Goal: Go to known website: Access a specific website the user already knows

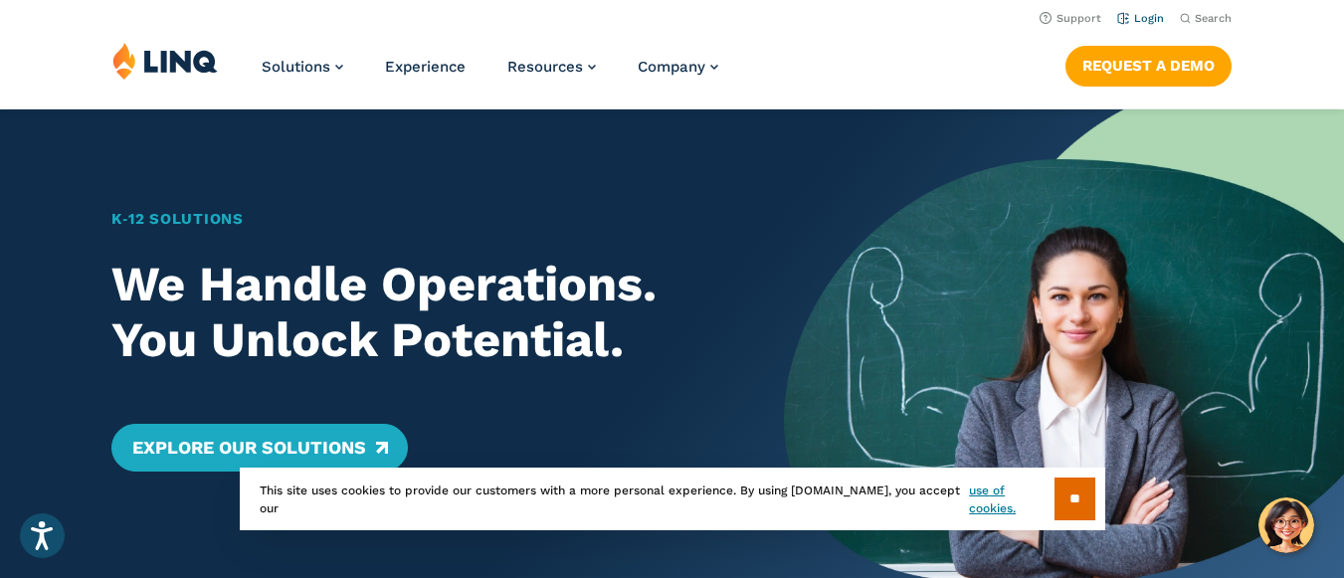
click at [1154, 21] on link "Login" at bounding box center [1140, 18] width 47 height 13
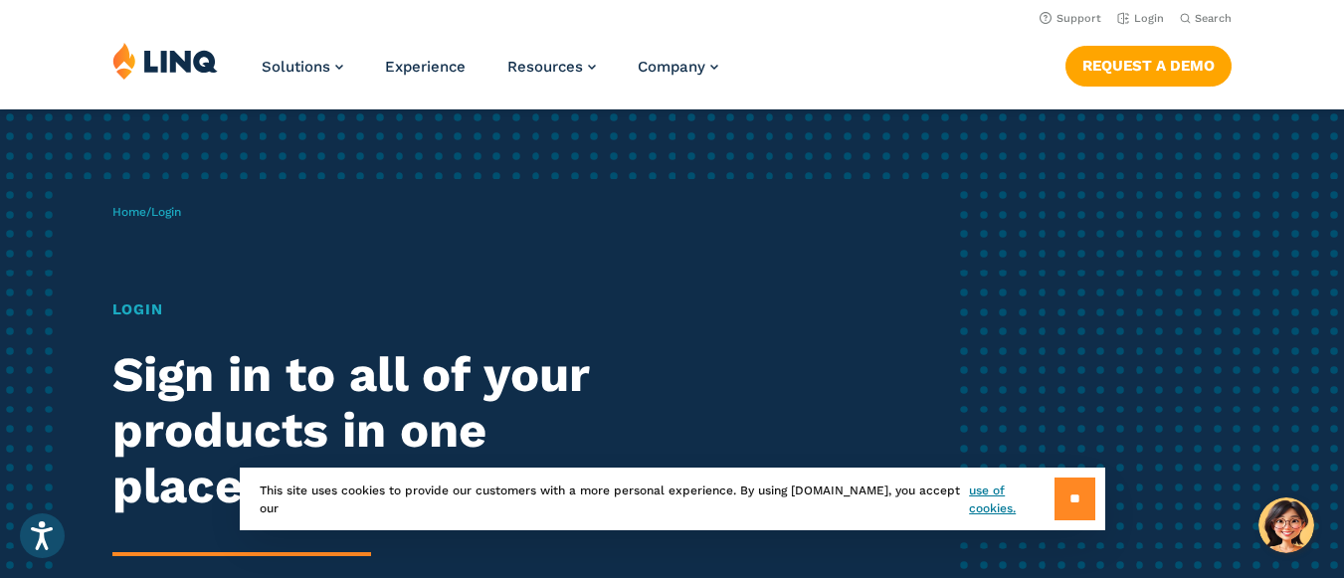
click at [1074, 495] on input "**" at bounding box center [1074, 498] width 41 height 43
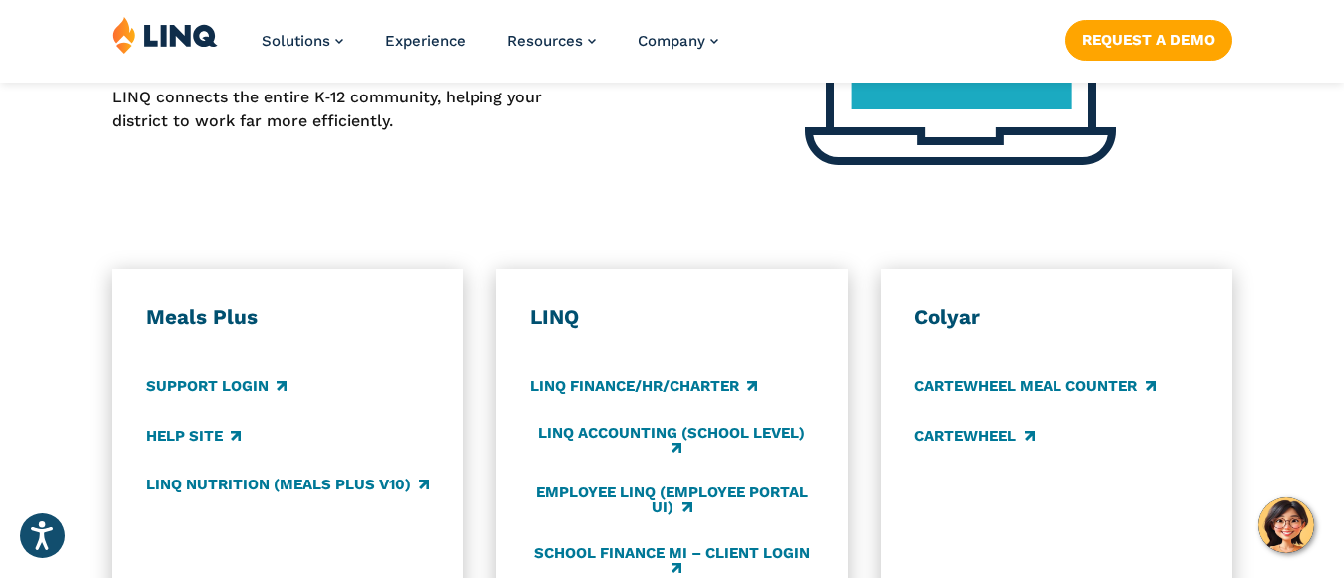
scroll to position [982, 0]
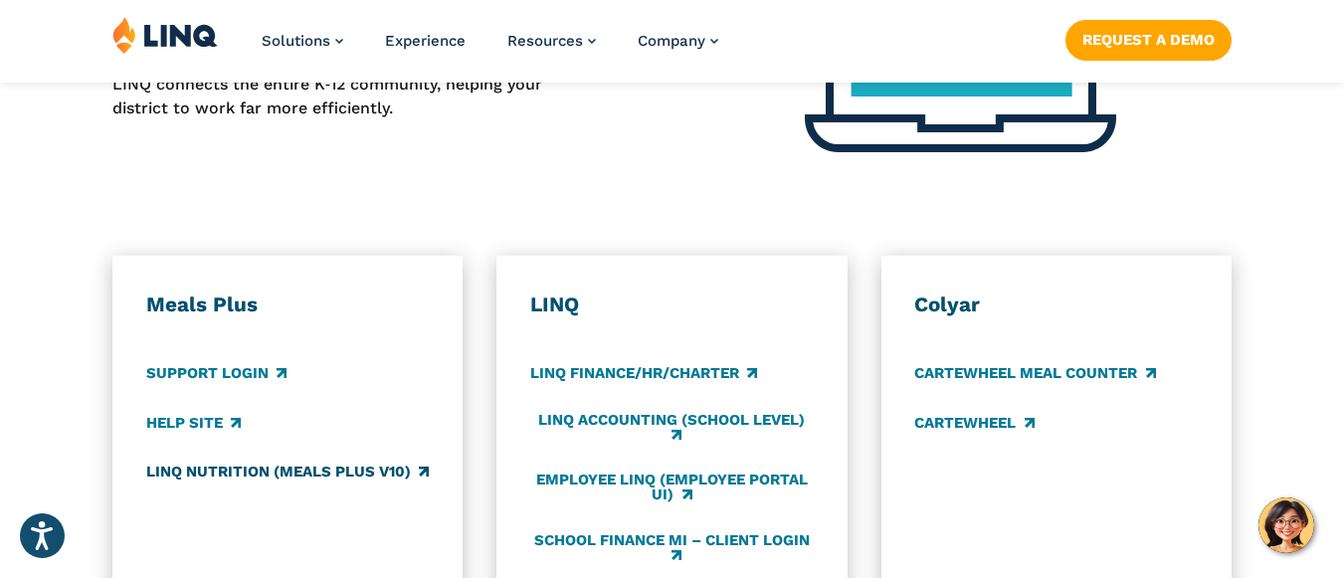
click at [258, 475] on link "LINQ Nutrition (Meals Plus v10)" at bounding box center [287, 471] width 282 height 22
